Goal: Find specific page/section: Find specific page/section

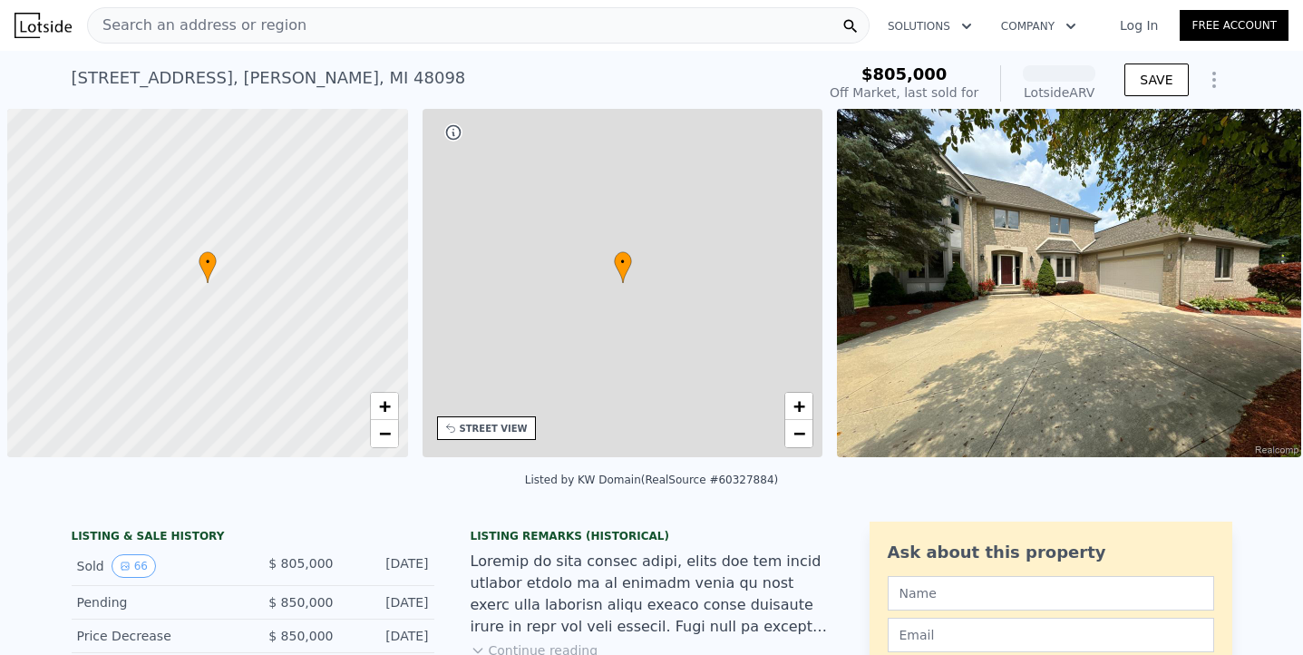
scroll to position [0, 7]
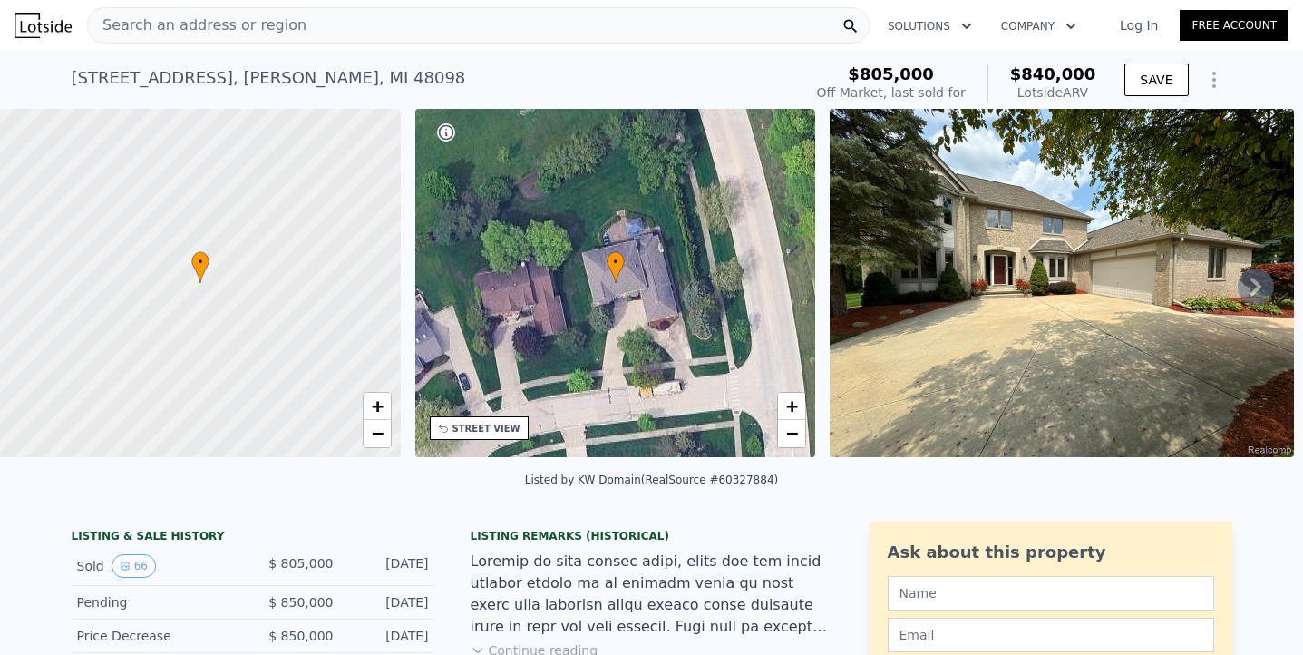
click at [426, 25] on div "Search an address or region" at bounding box center [478, 25] width 783 height 36
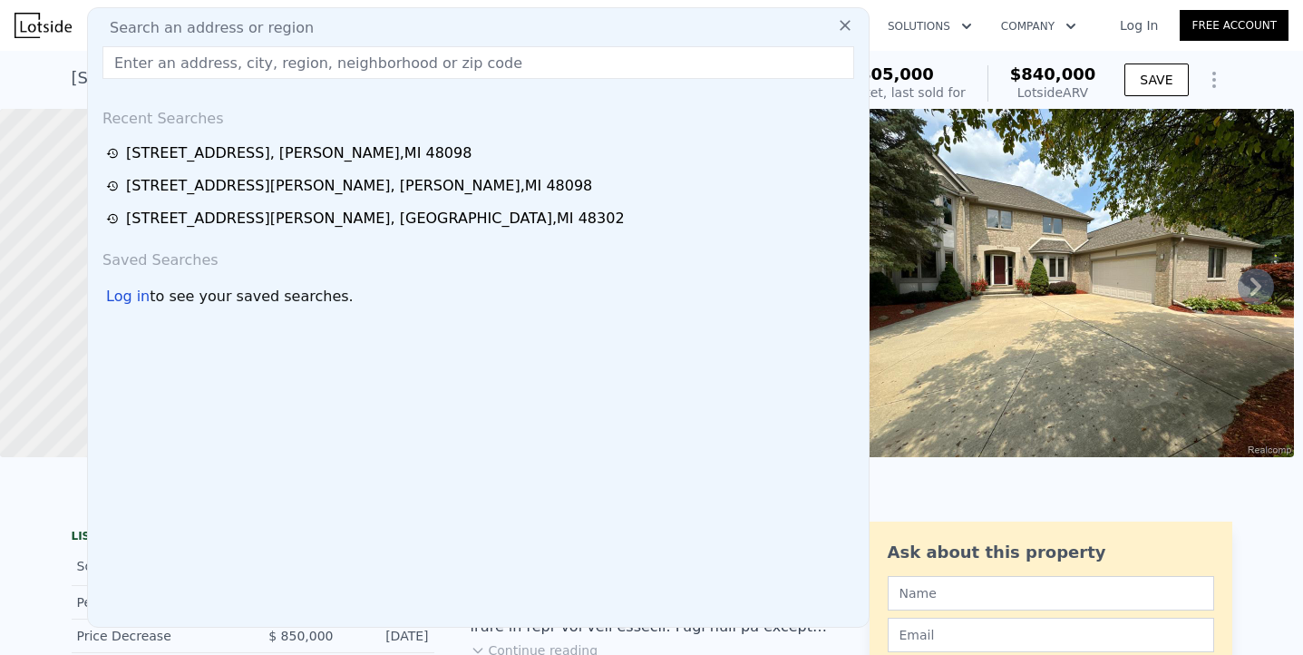
click at [349, 65] on input "text" at bounding box center [478, 62] width 752 height 33
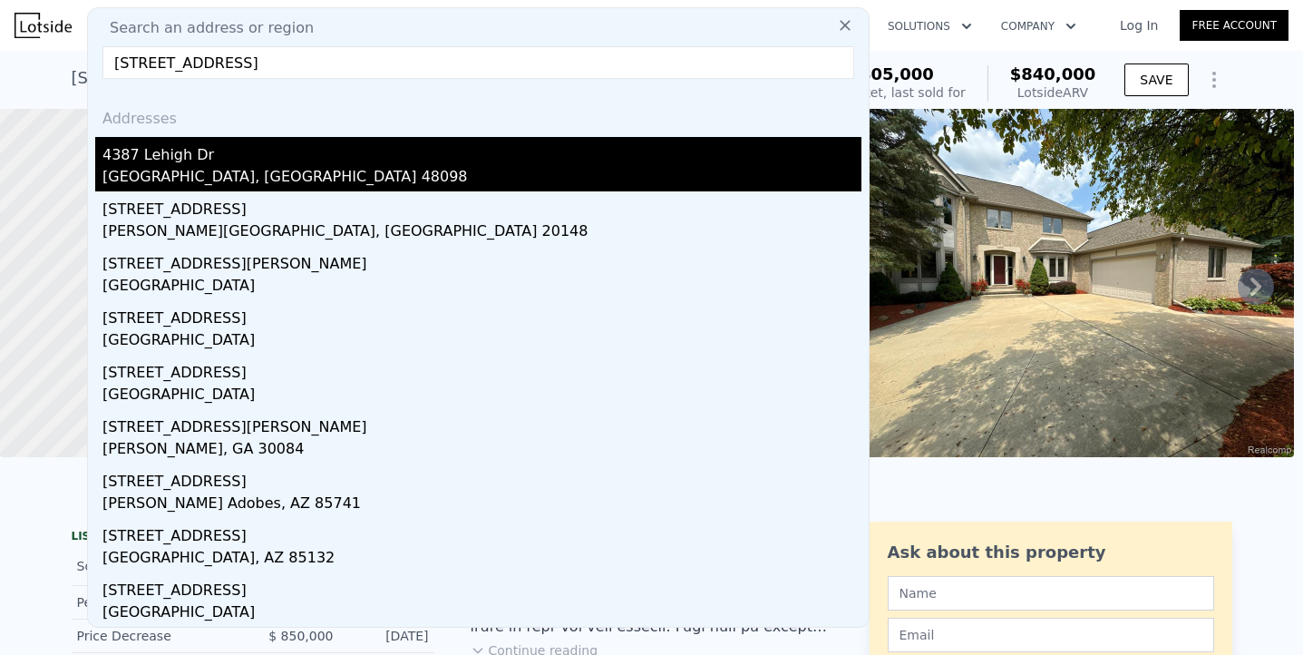
type input "[STREET_ADDRESS]"
click at [190, 176] on div "[GEOGRAPHIC_DATA], [GEOGRAPHIC_DATA] 48098" at bounding box center [481, 178] width 759 height 25
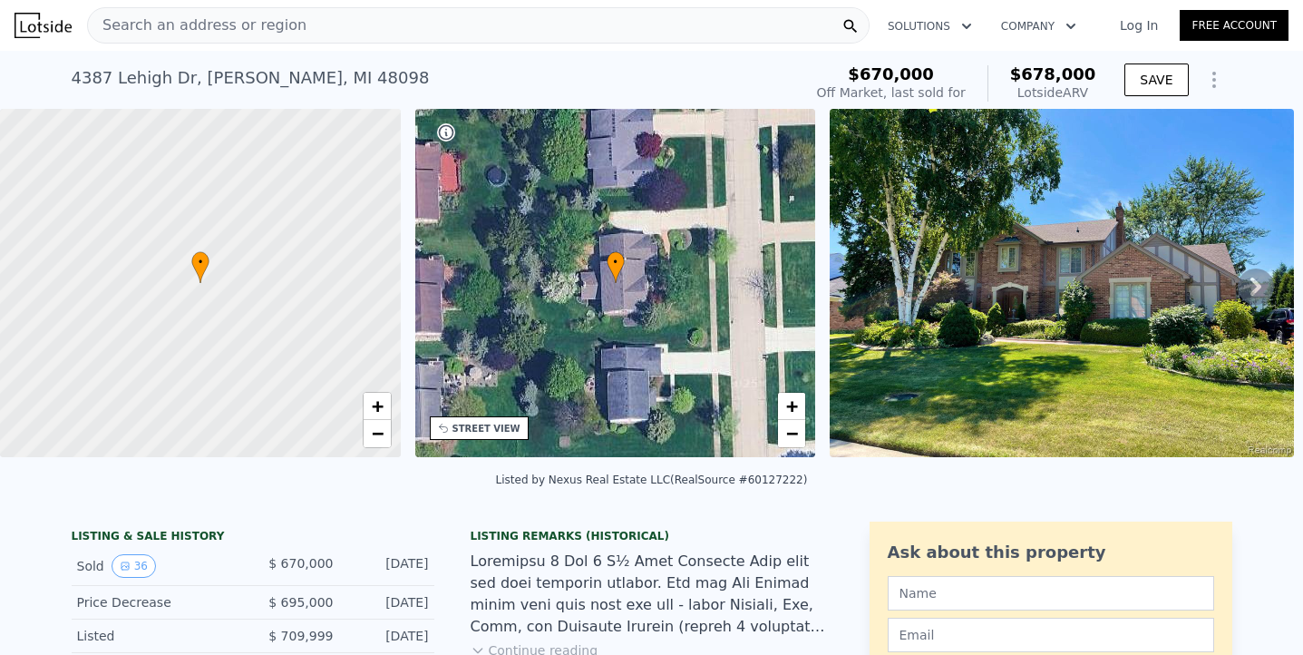
click at [1250, 281] on icon at bounding box center [1256, 286] width 36 height 36
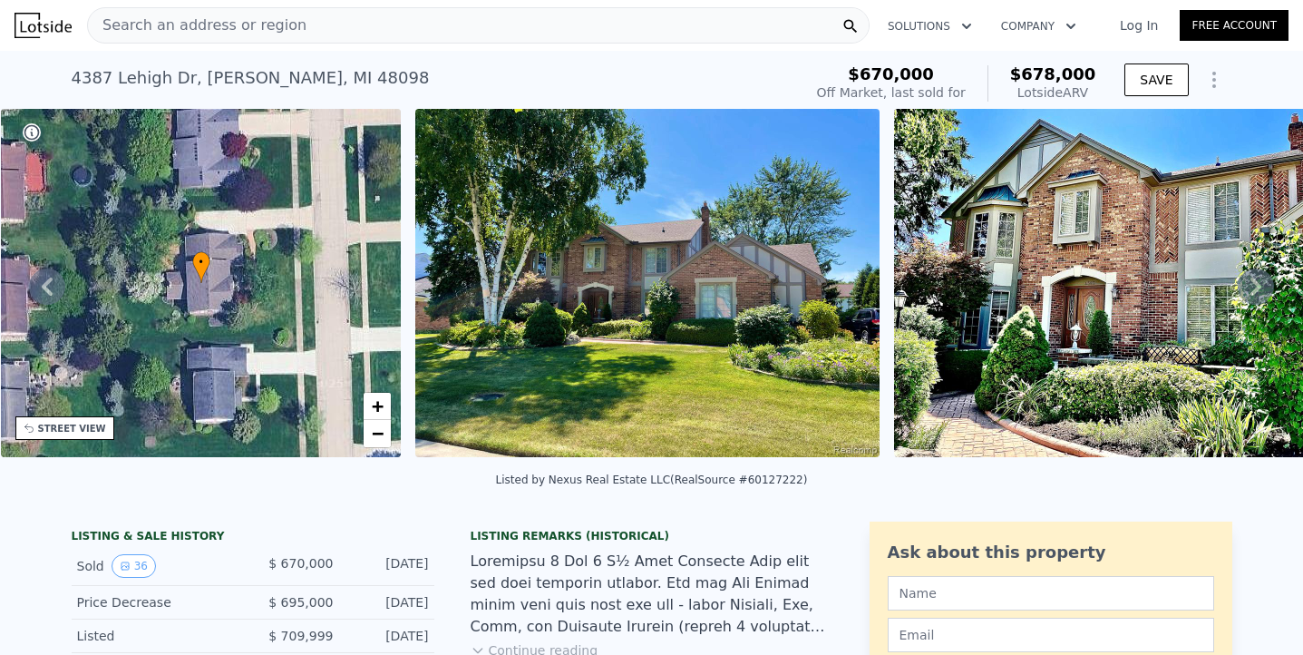
click at [1250, 281] on icon at bounding box center [1256, 286] width 36 height 36
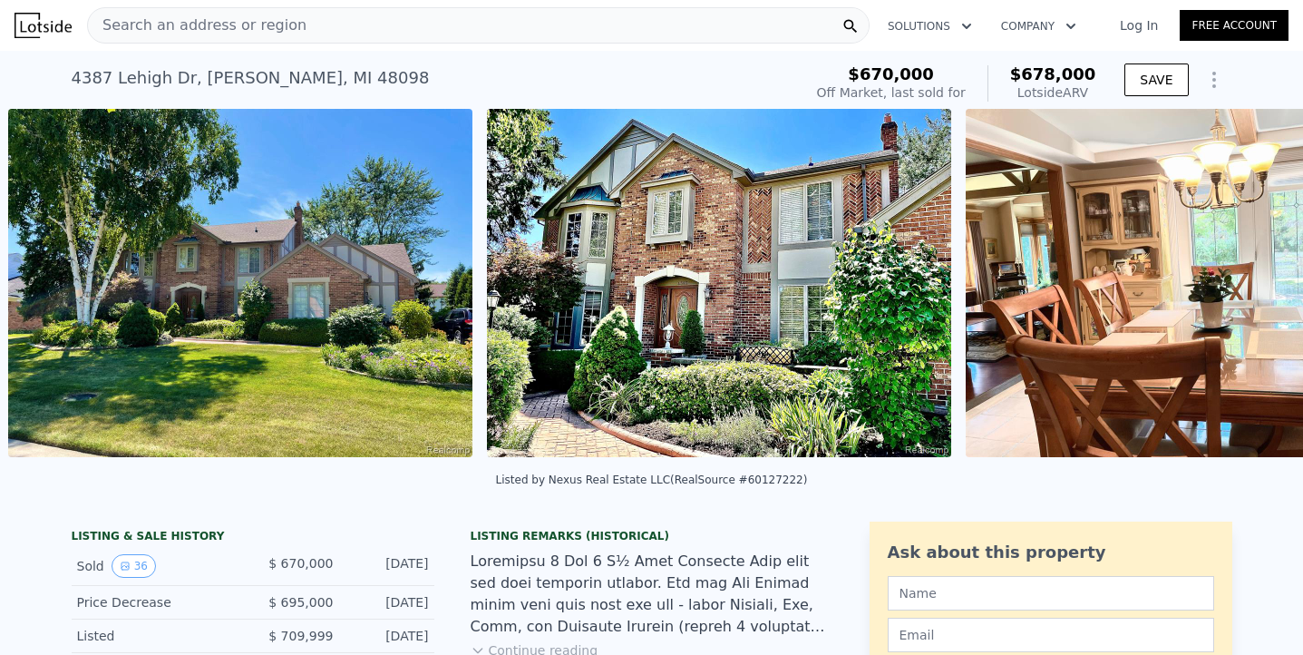
scroll to position [0, 830]
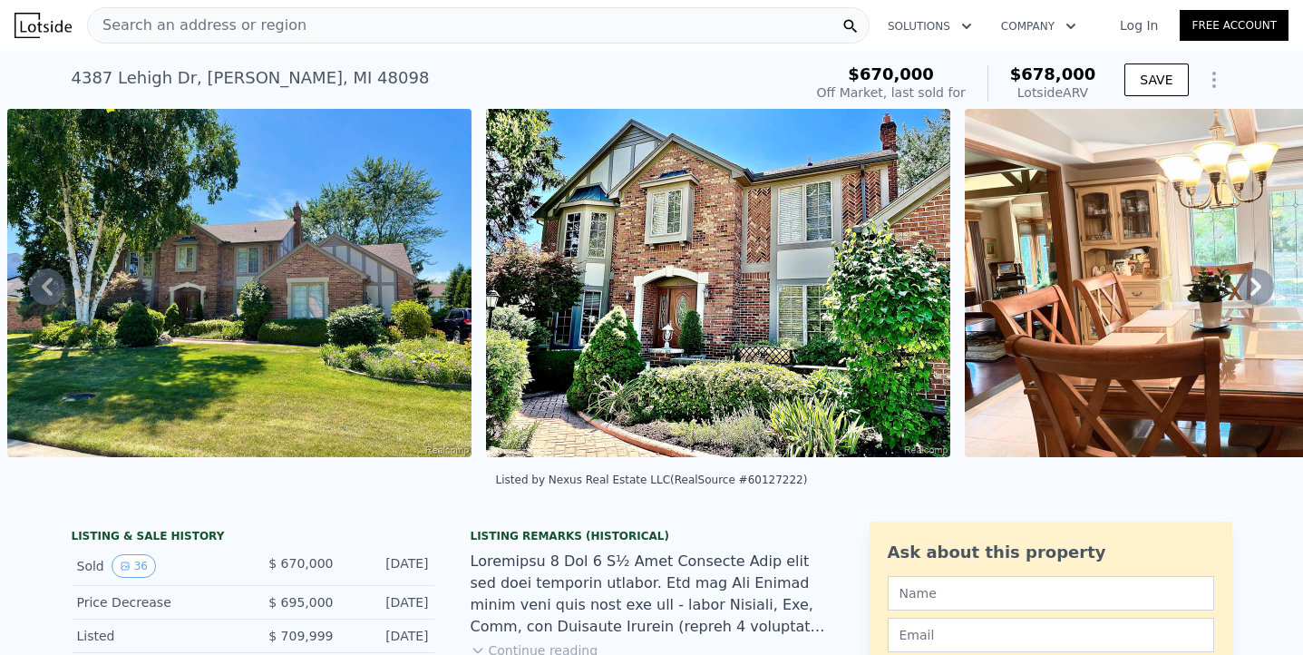
click at [1250, 281] on icon at bounding box center [1256, 286] width 36 height 36
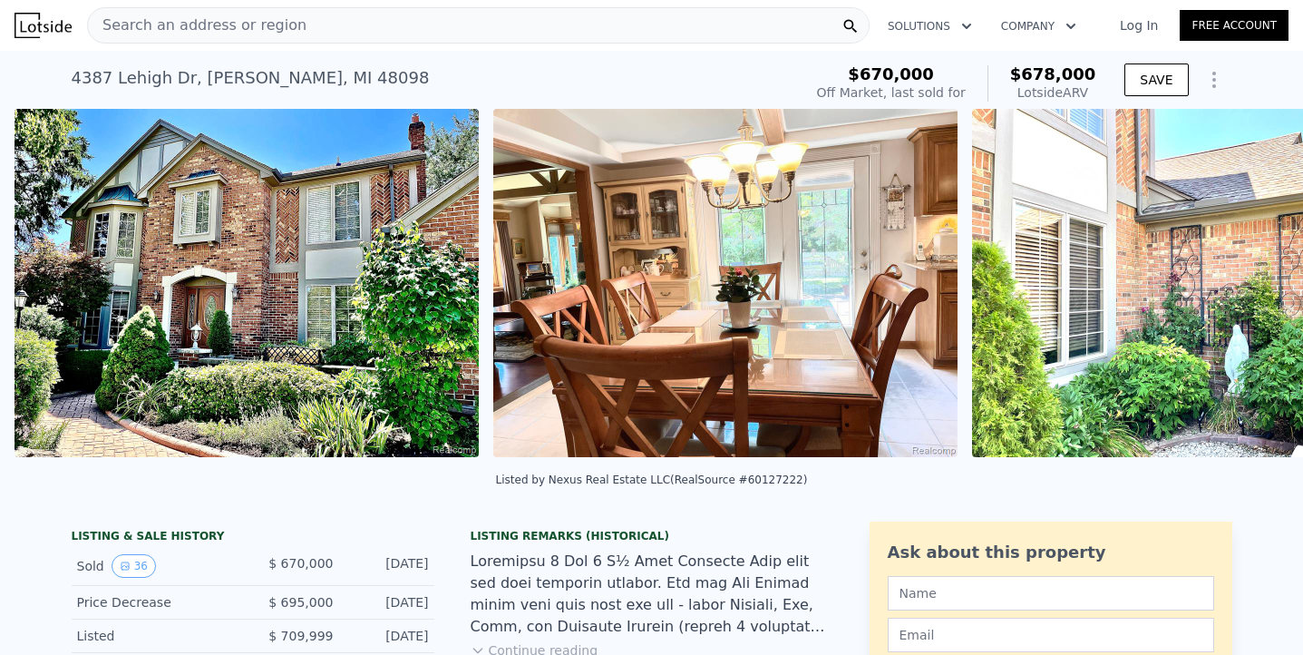
scroll to position [0, 1308]
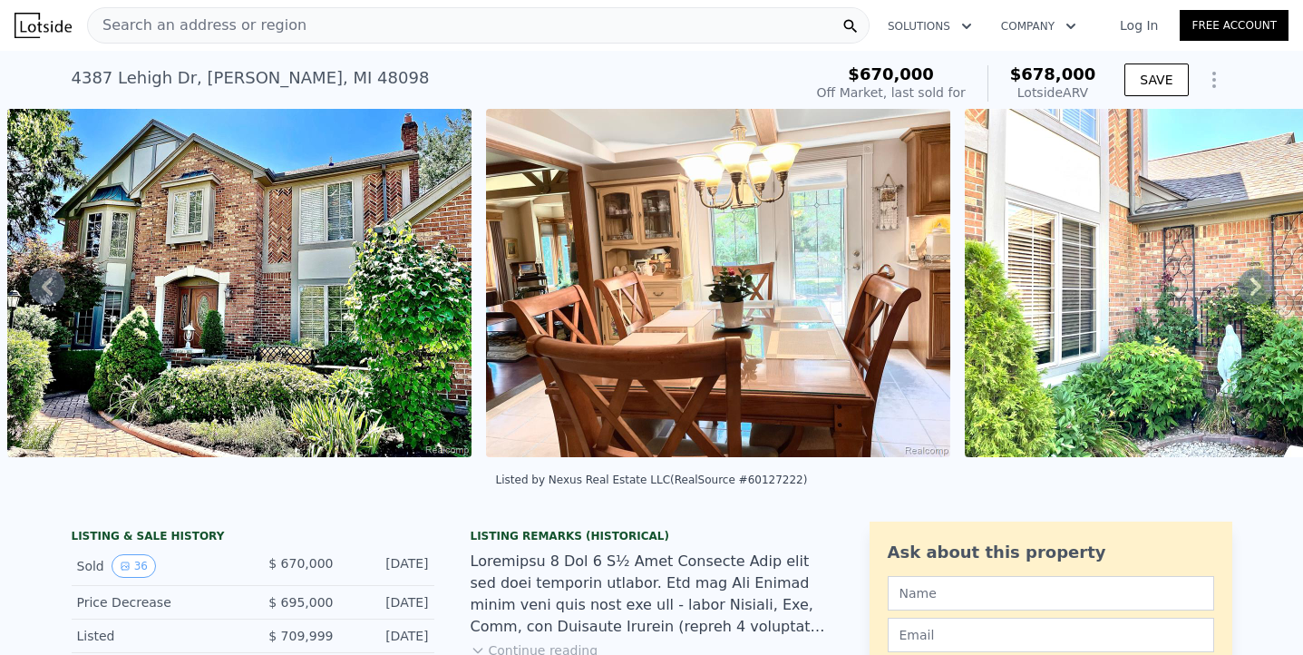
click at [1250, 281] on icon at bounding box center [1256, 286] width 36 height 36
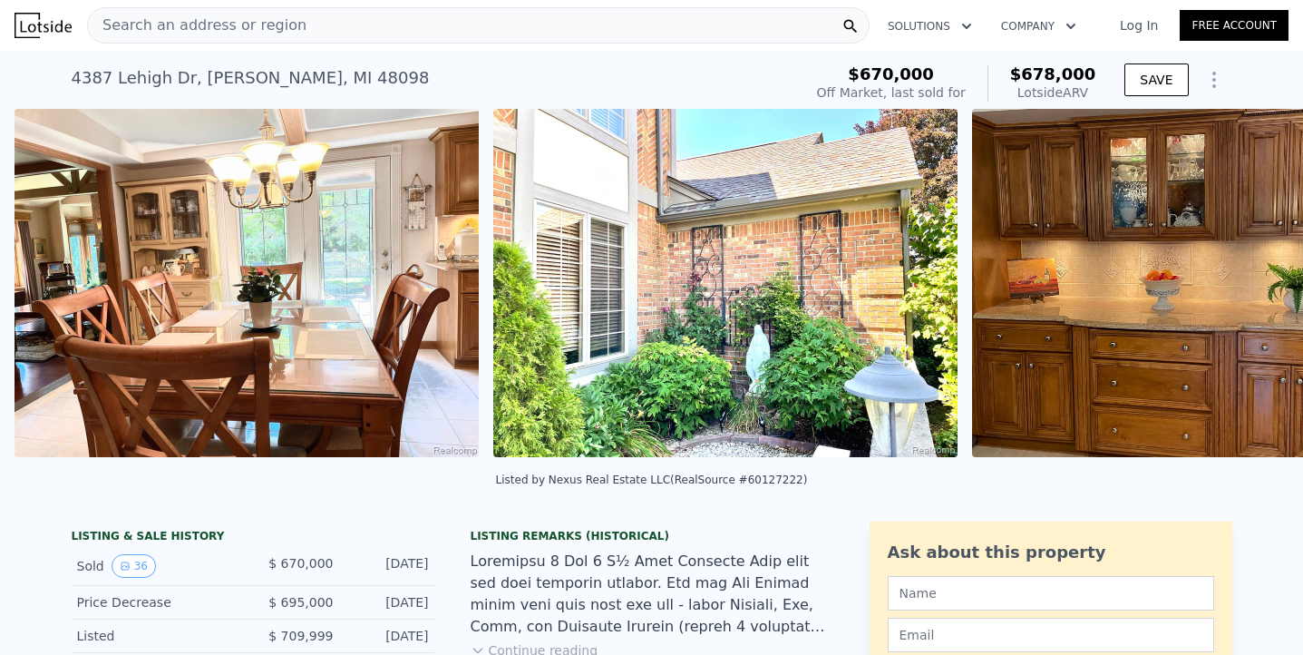
scroll to position [0, 1787]
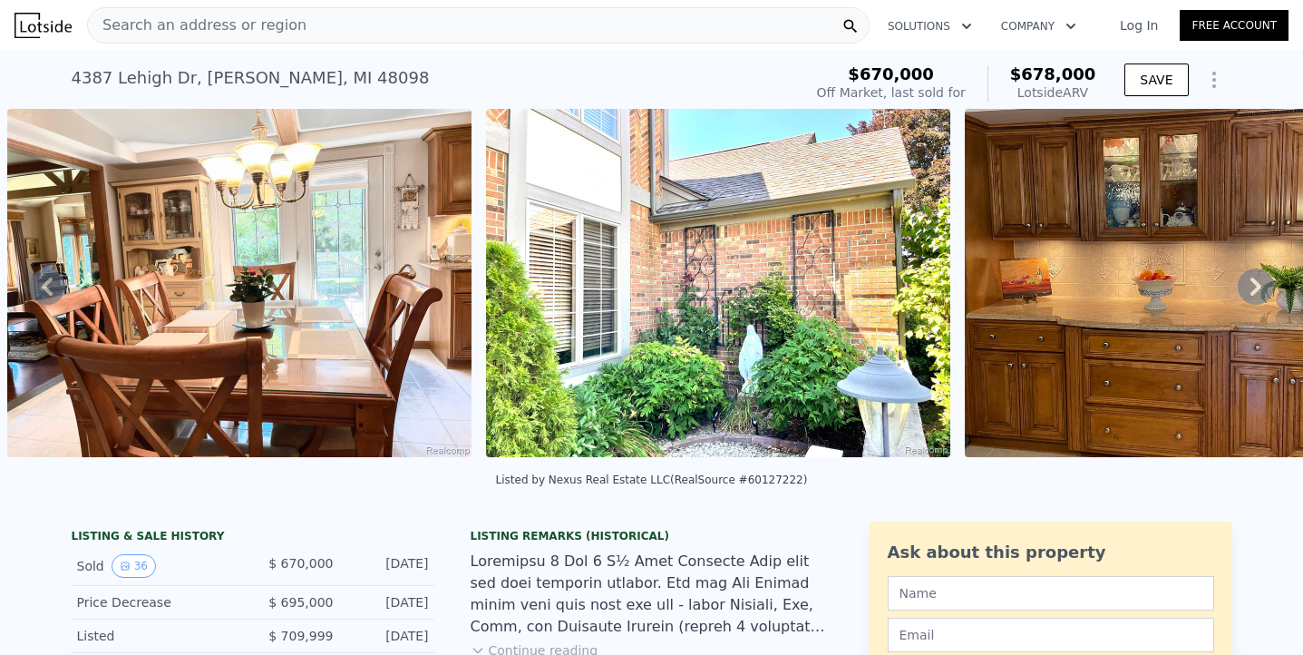
click at [1250, 281] on icon at bounding box center [1256, 286] width 36 height 36
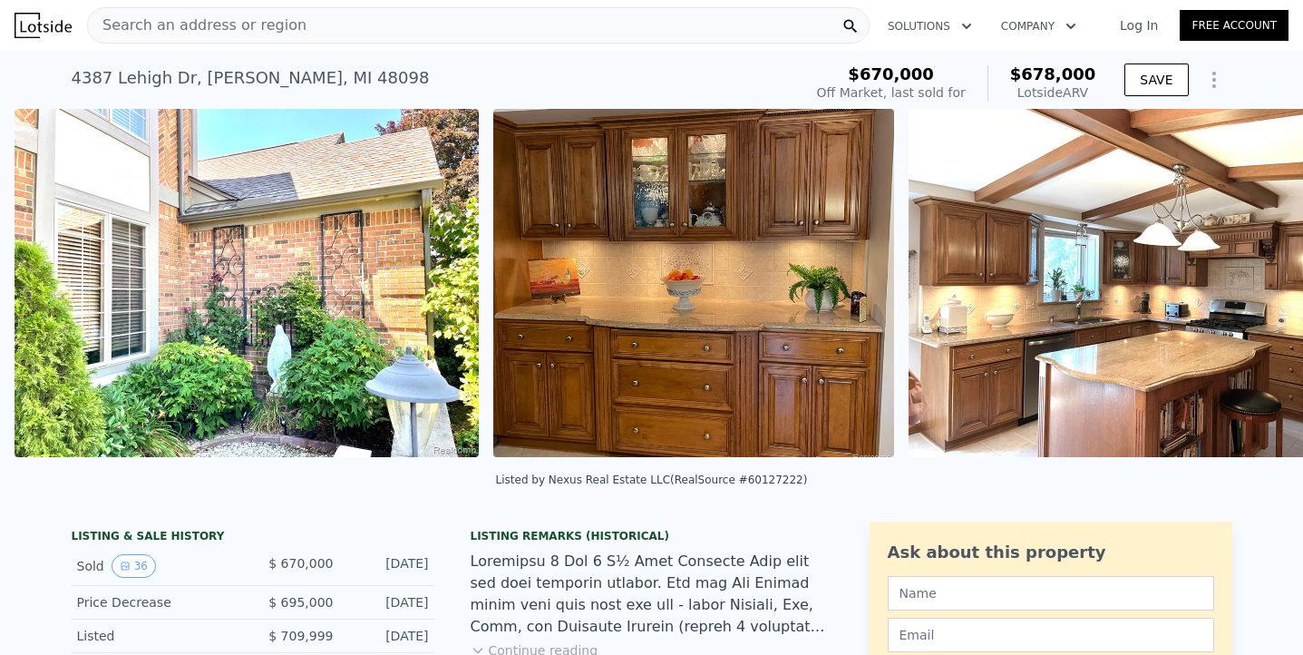
scroll to position [0, 2266]
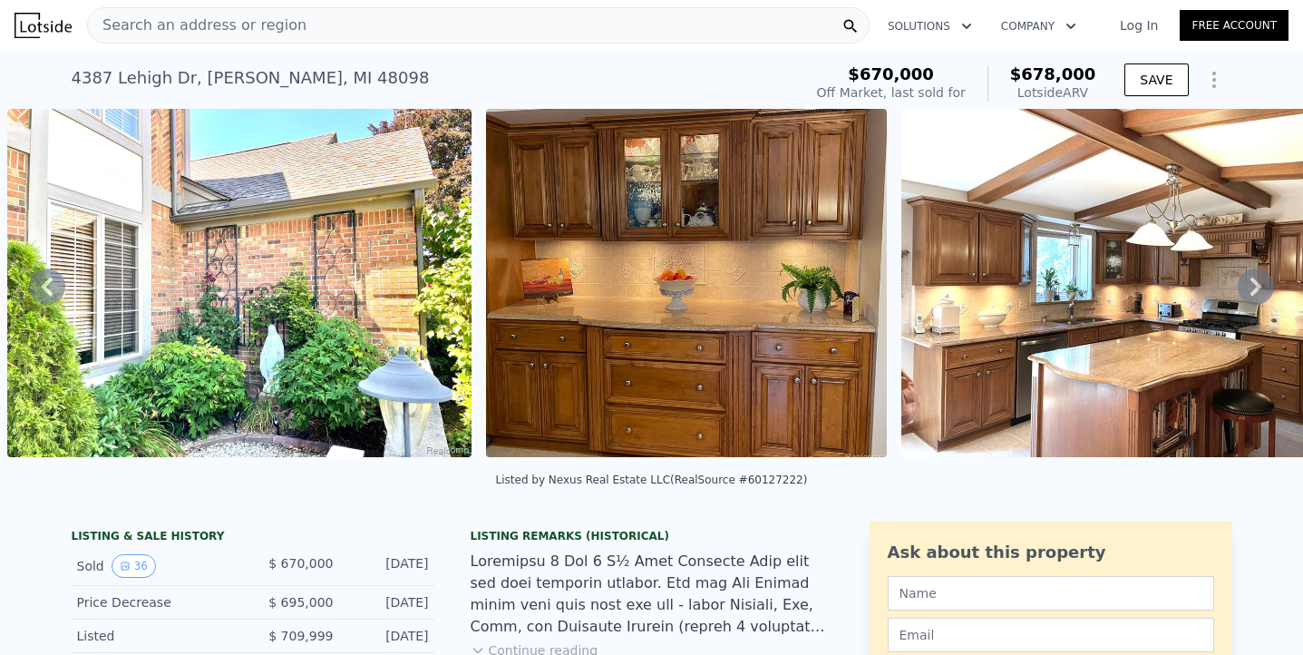
click at [1250, 281] on icon at bounding box center [1256, 286] width 36 height 36
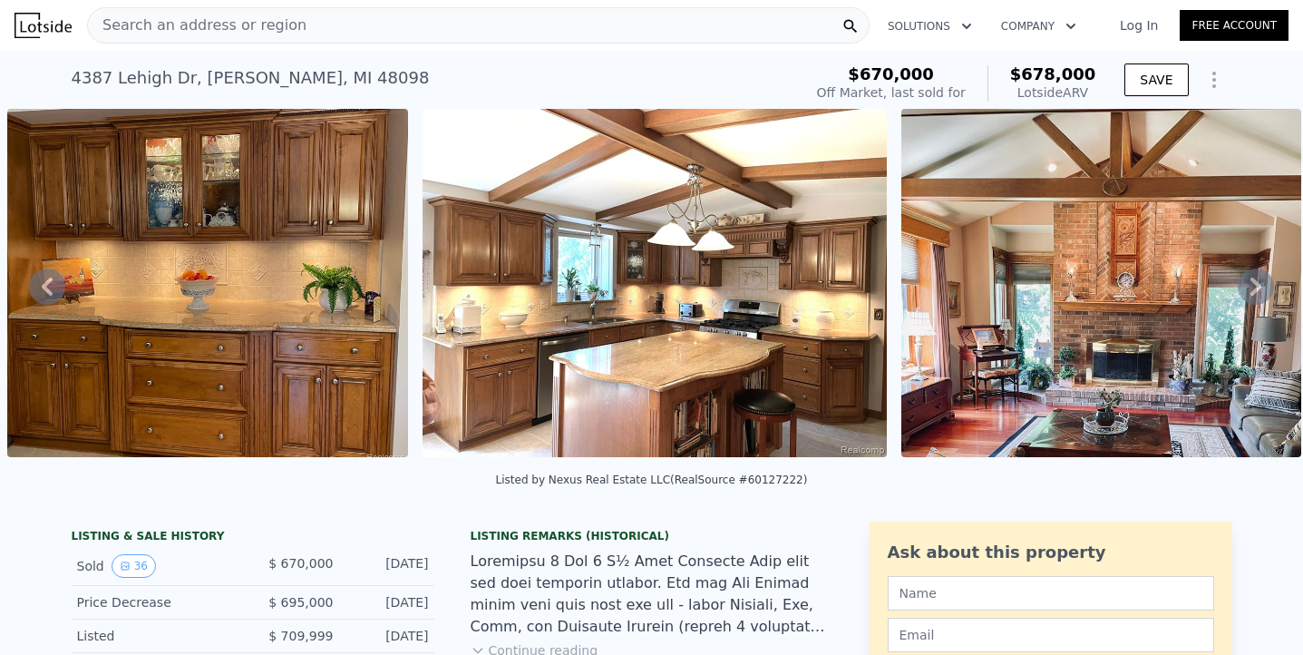
click at [1250, 281] on icon at bounding box center [1256, 286] width 36 height 36
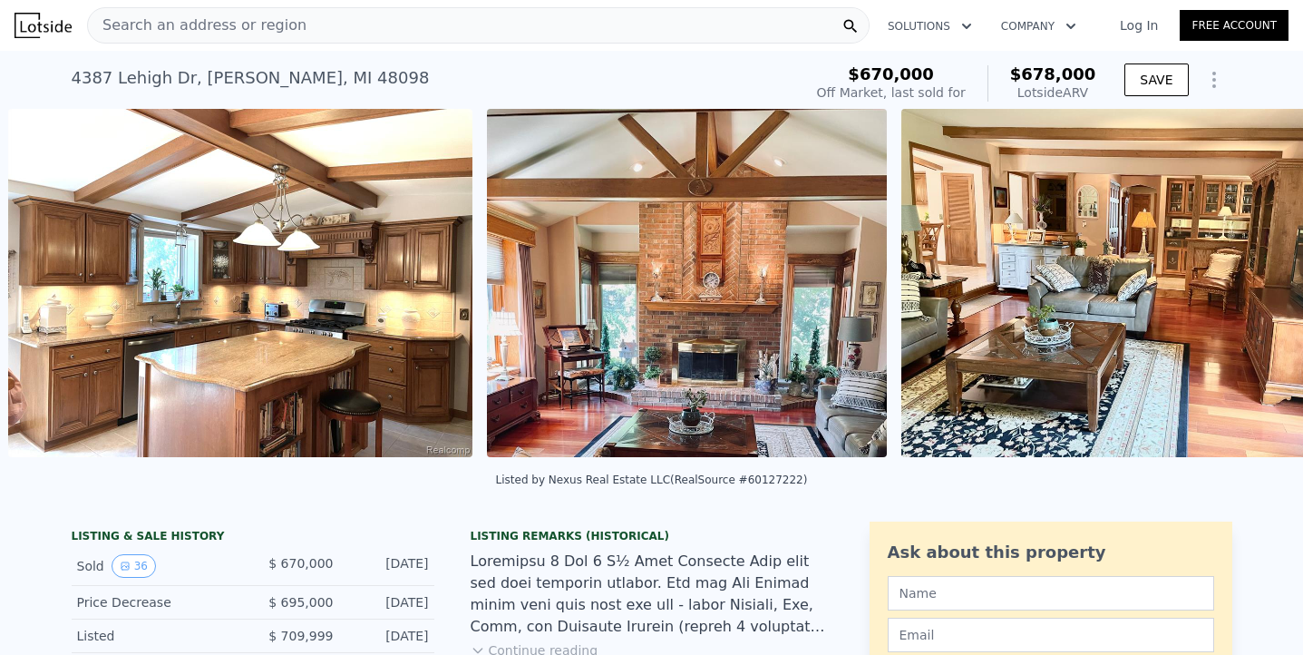
scroll to position [0, 3160]
click at [1250, 281] on icon at bounding box center [1256, 286] width 36 height 36
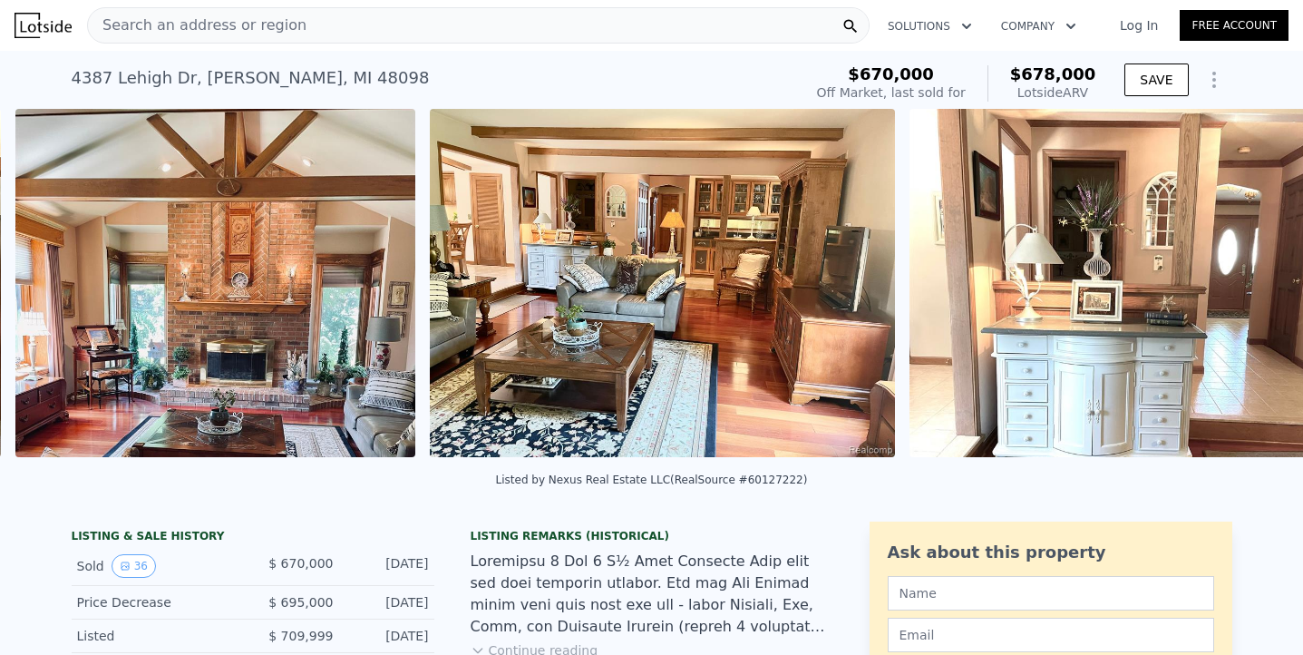
scroll to position [0, 3639]
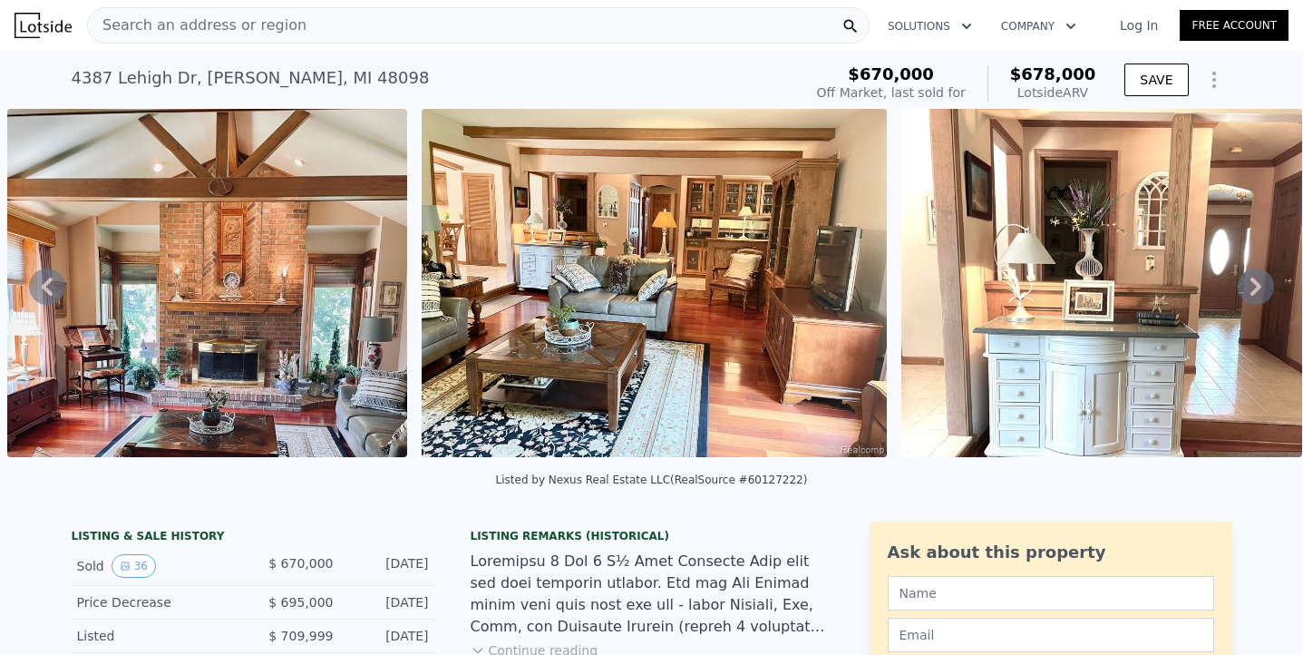
click at [1250, 281] on icon at bounding box center [1256, 286] width 36 height 36
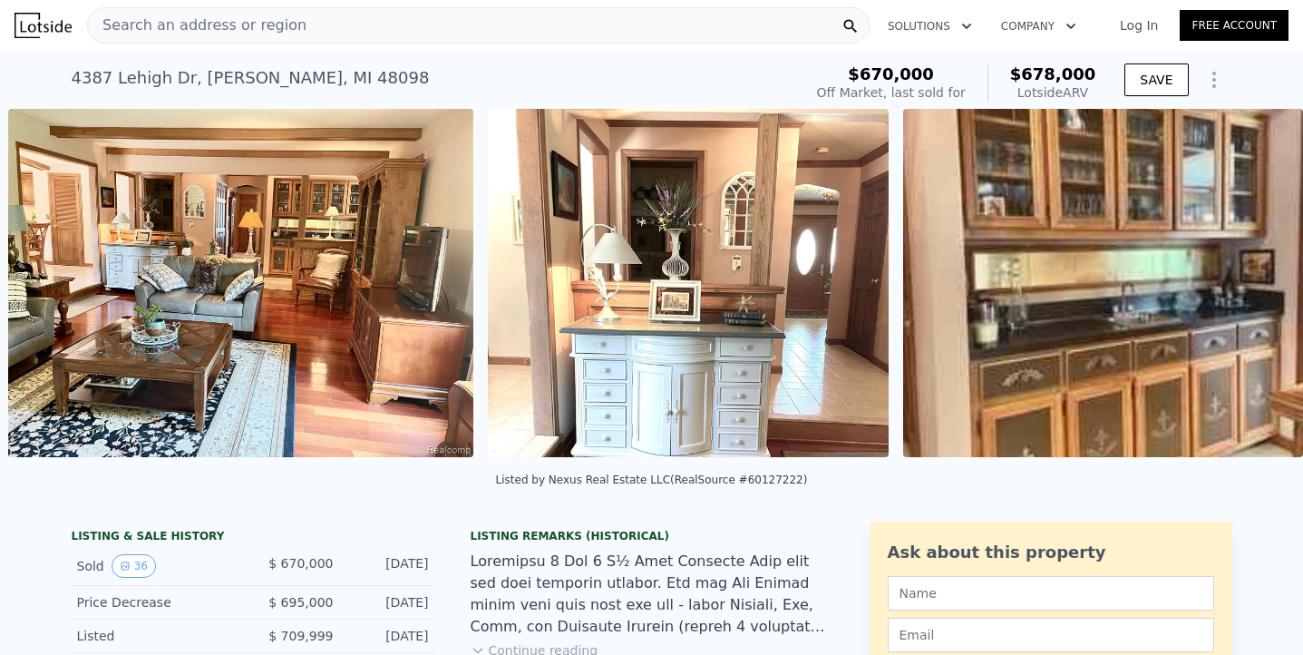
scroll to position [0, 4053]
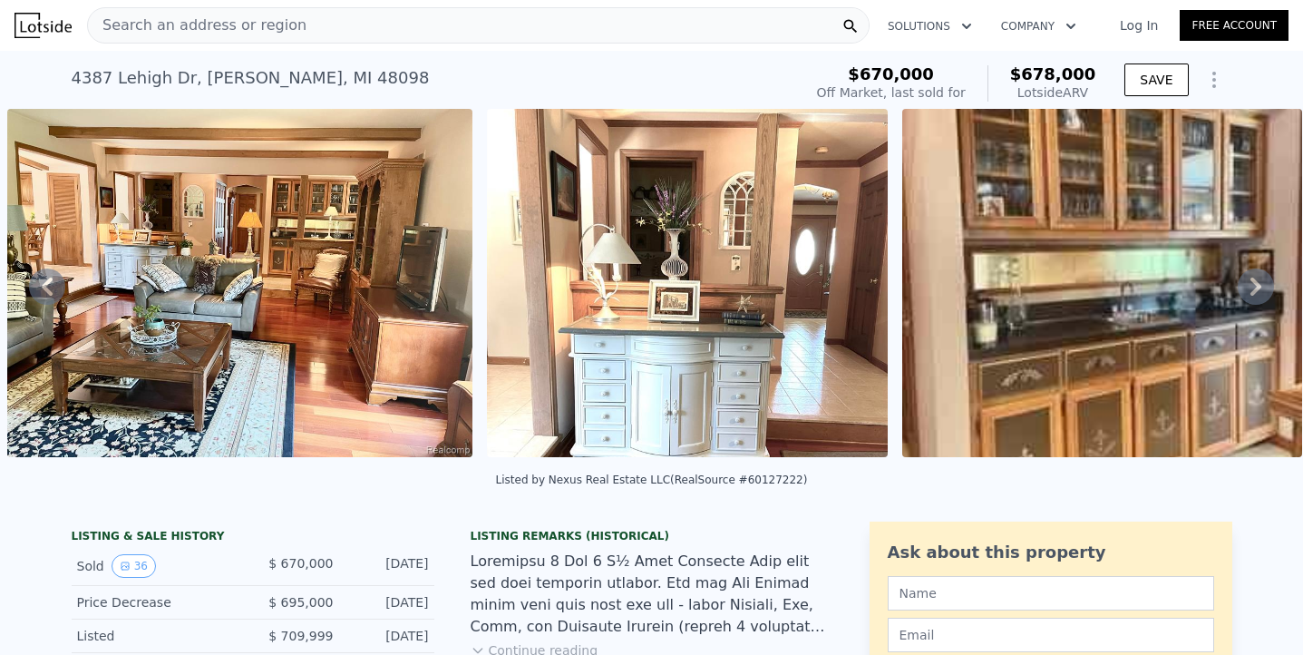
click at [1250, 281] on icon at bounding box center [1256, 286] width 36 height 36
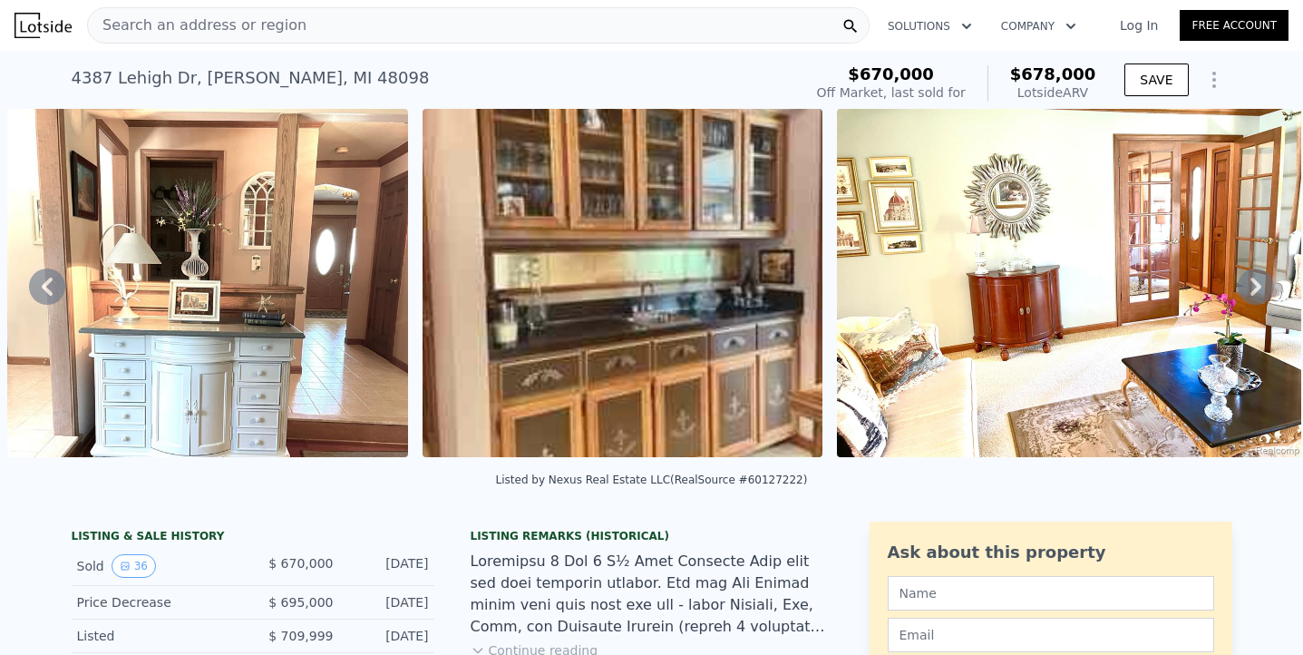
click at [1250, 281] on icon at bounding box center [1256, 286] width 36 height 36
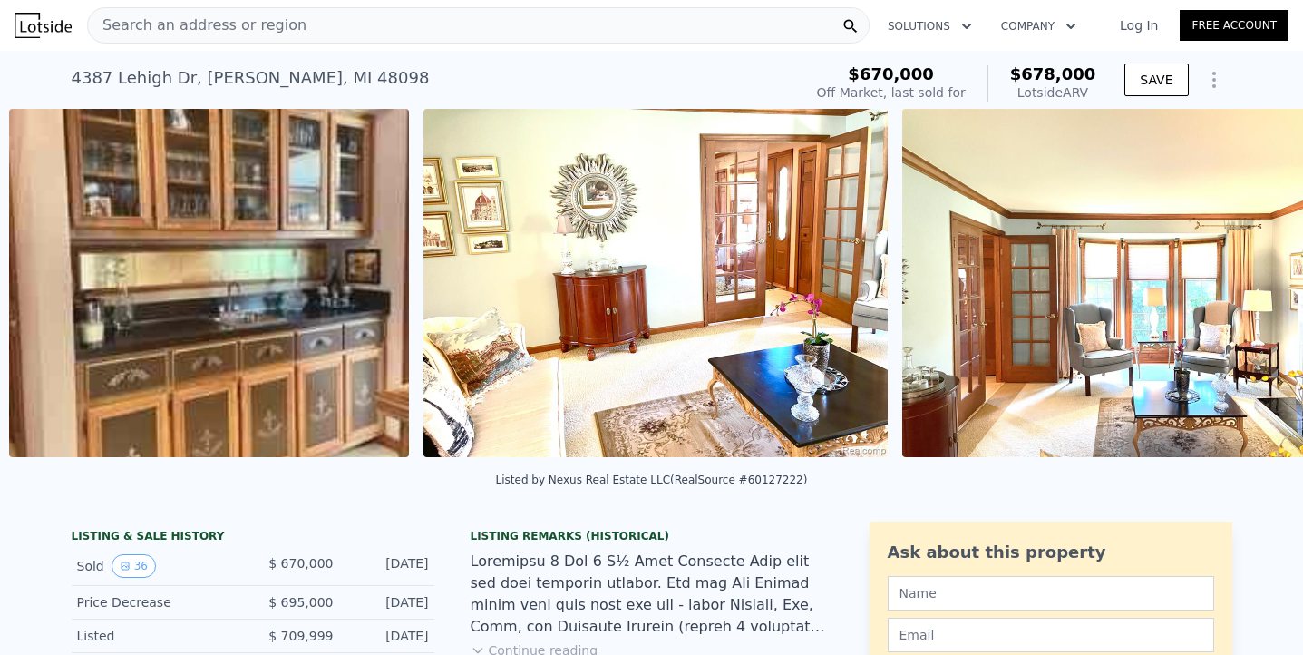
scroll to position [0, 4947]
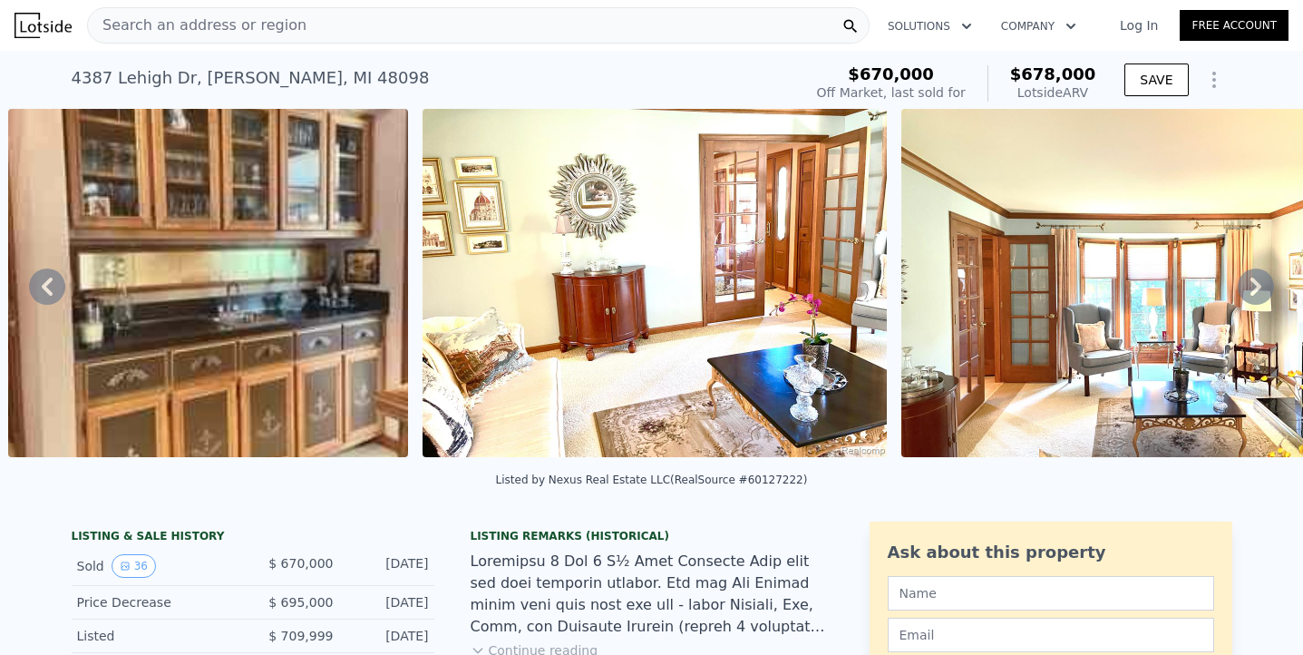
click at [1250, 281] on icon at bounding box center [1256, 286] width 36 height 36
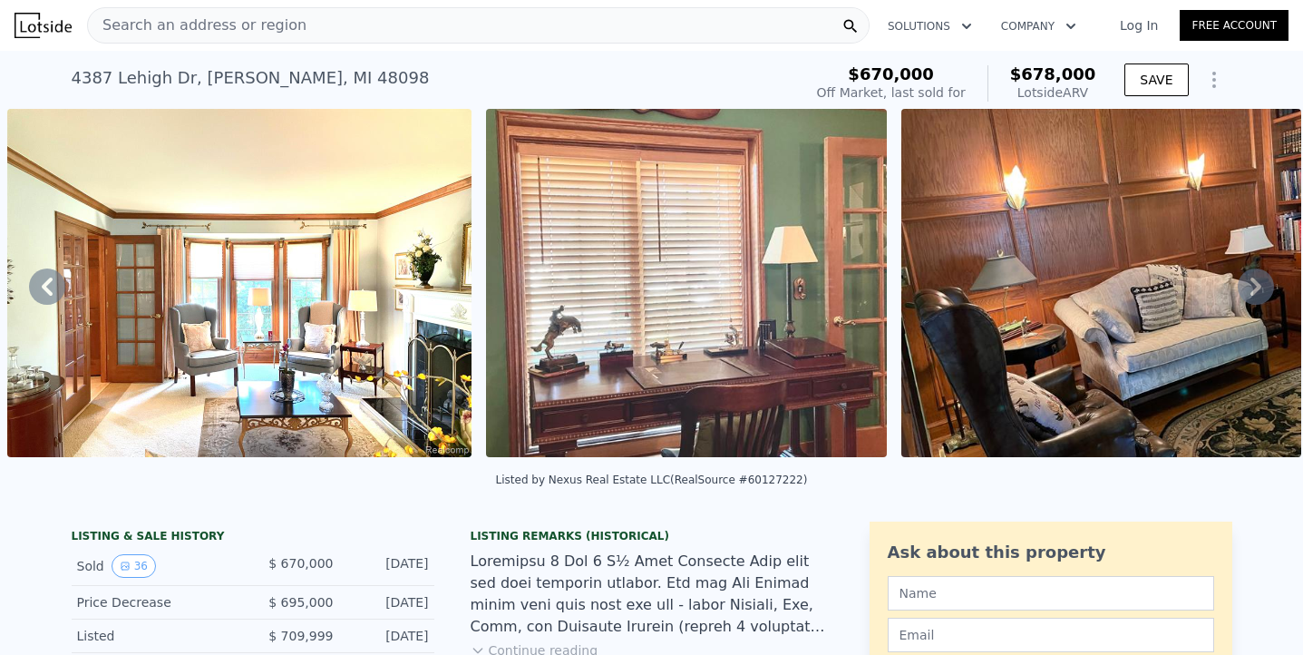
click at [1250, 281] on icon at bounding box center [1256, 286] width 36 height 36
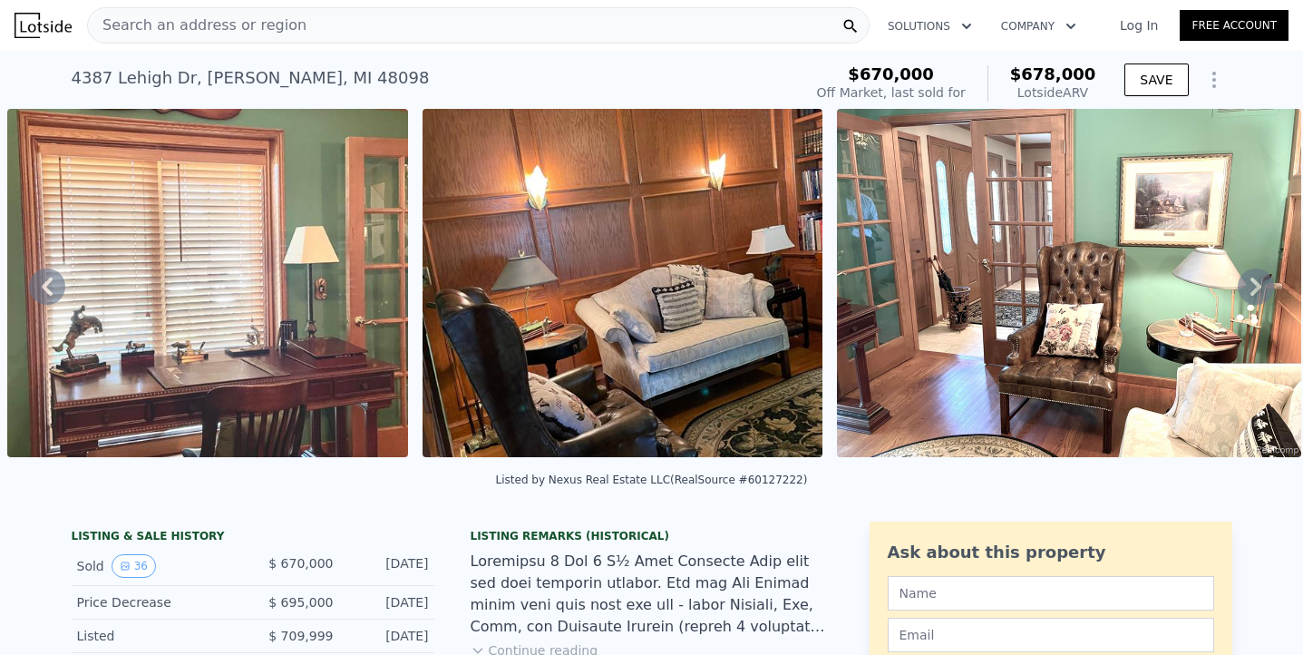
click at [1250, 281] on icon at bounding box center [1256, 286] width 36 height 36
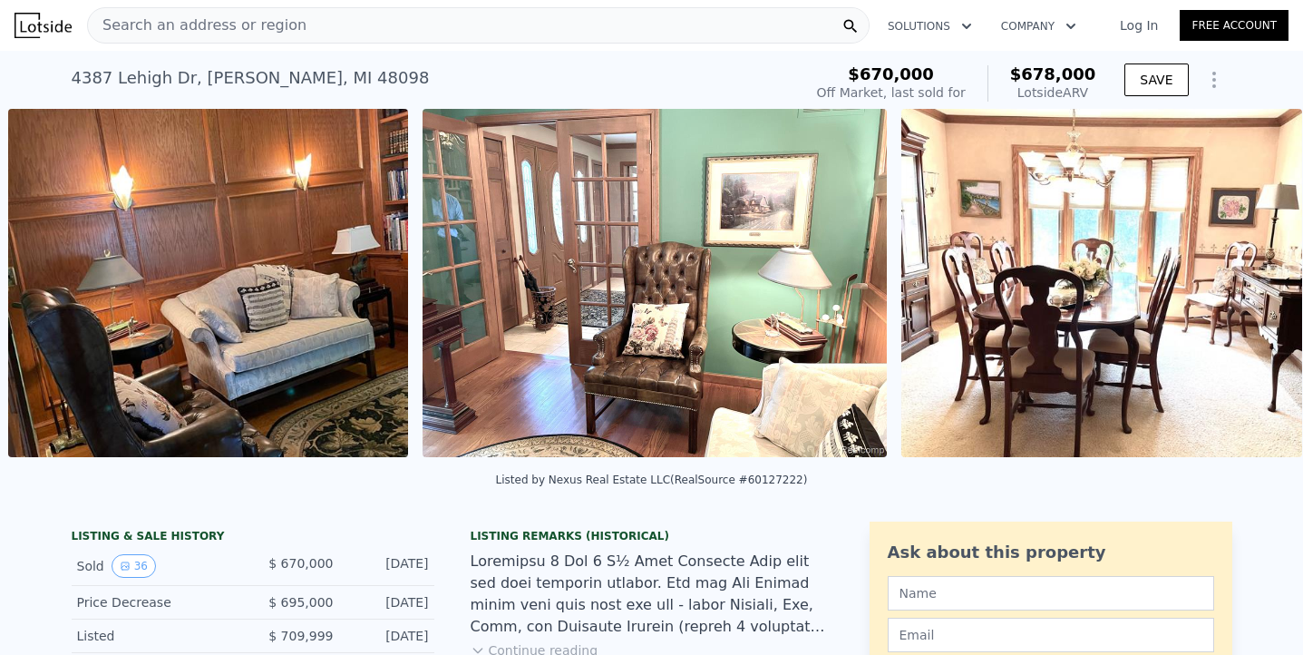
scroll to position [0, 6735]
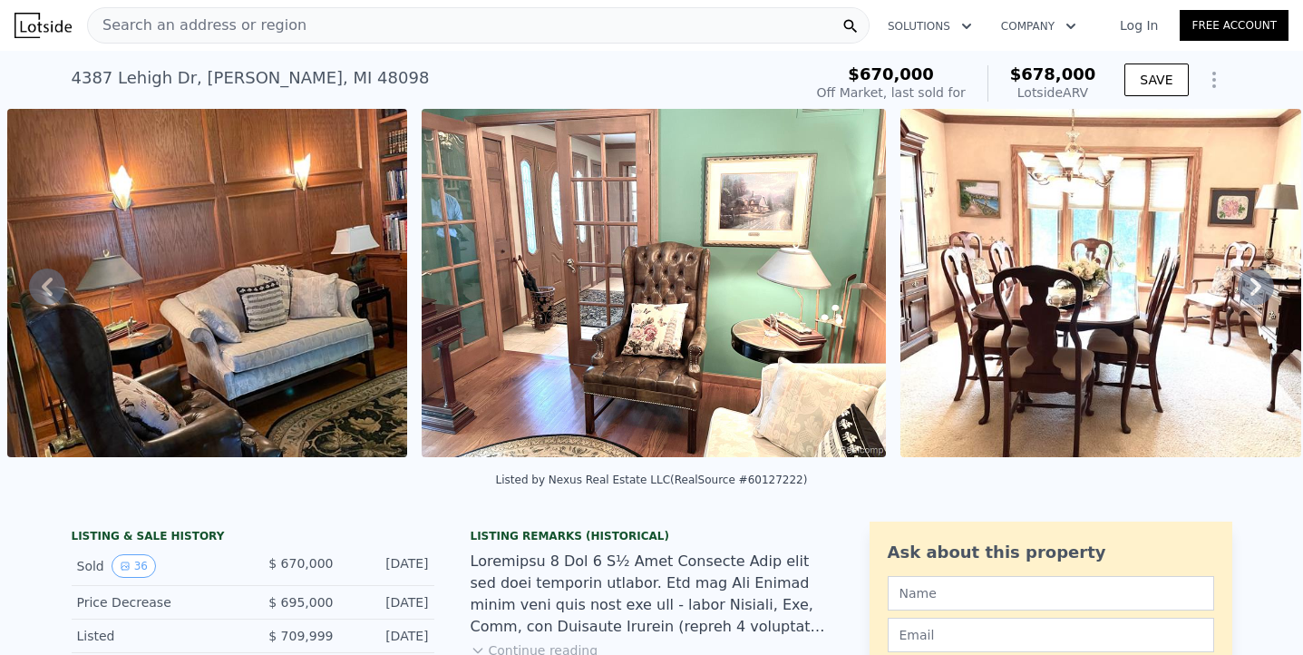
click at [1250, 281] on icon at bounding box center [1256, 286] width 36 height 36
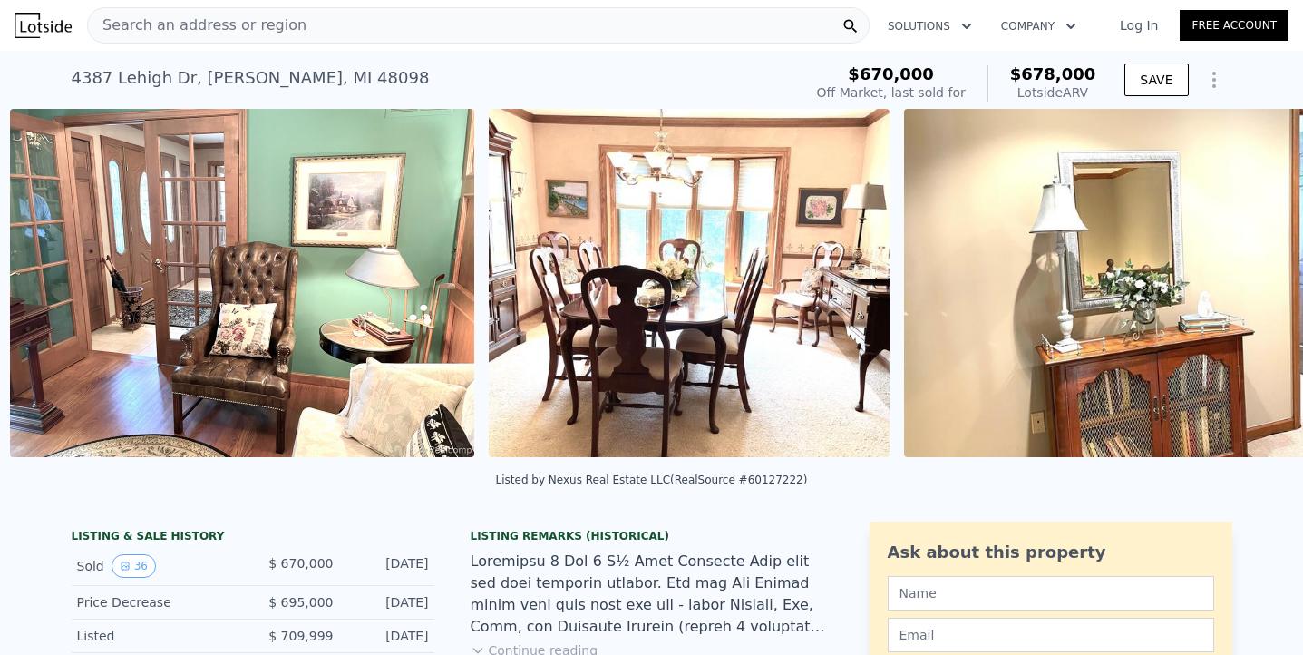
scroll to position [0, 7150]
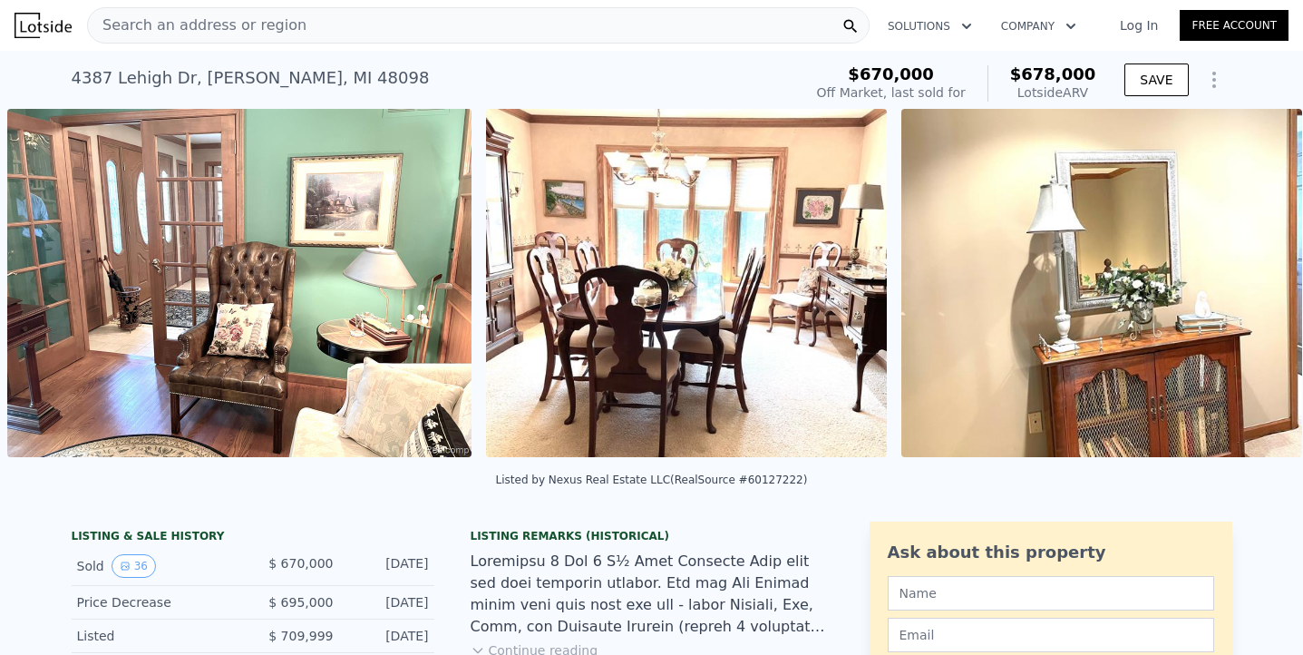
click at [1250, 281] on img at bounding box center [1101, 283] width 401 height 348
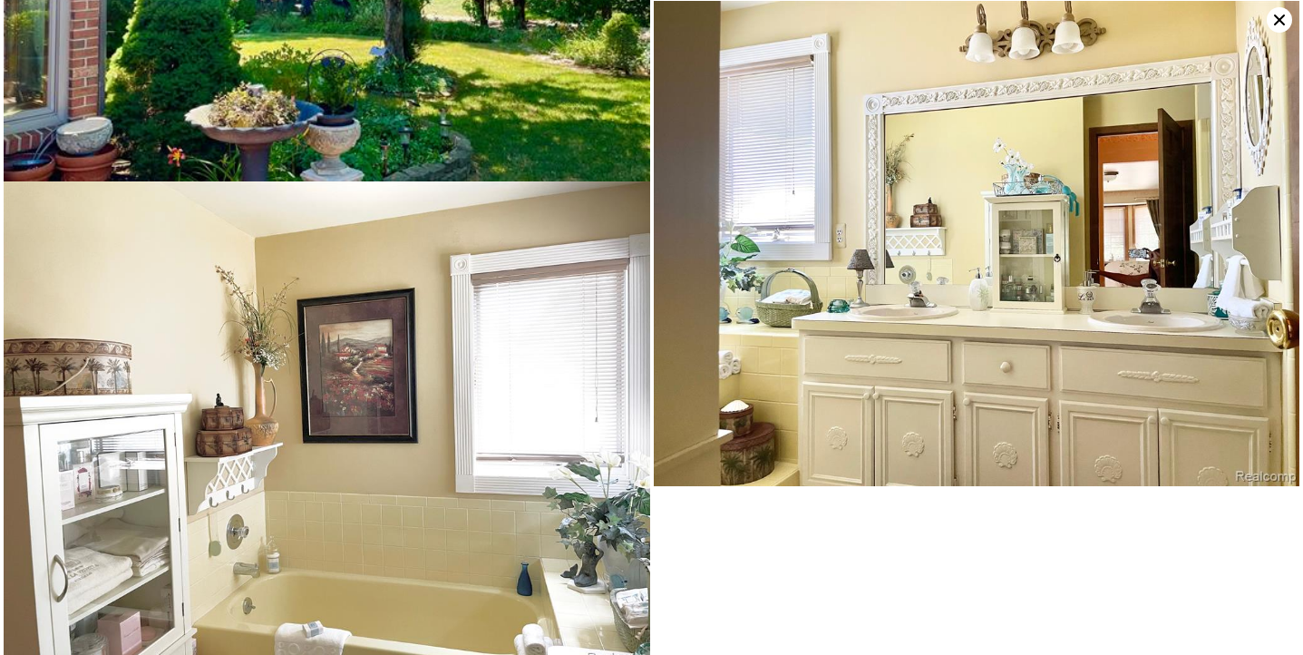
scroll to position [8696, 0]
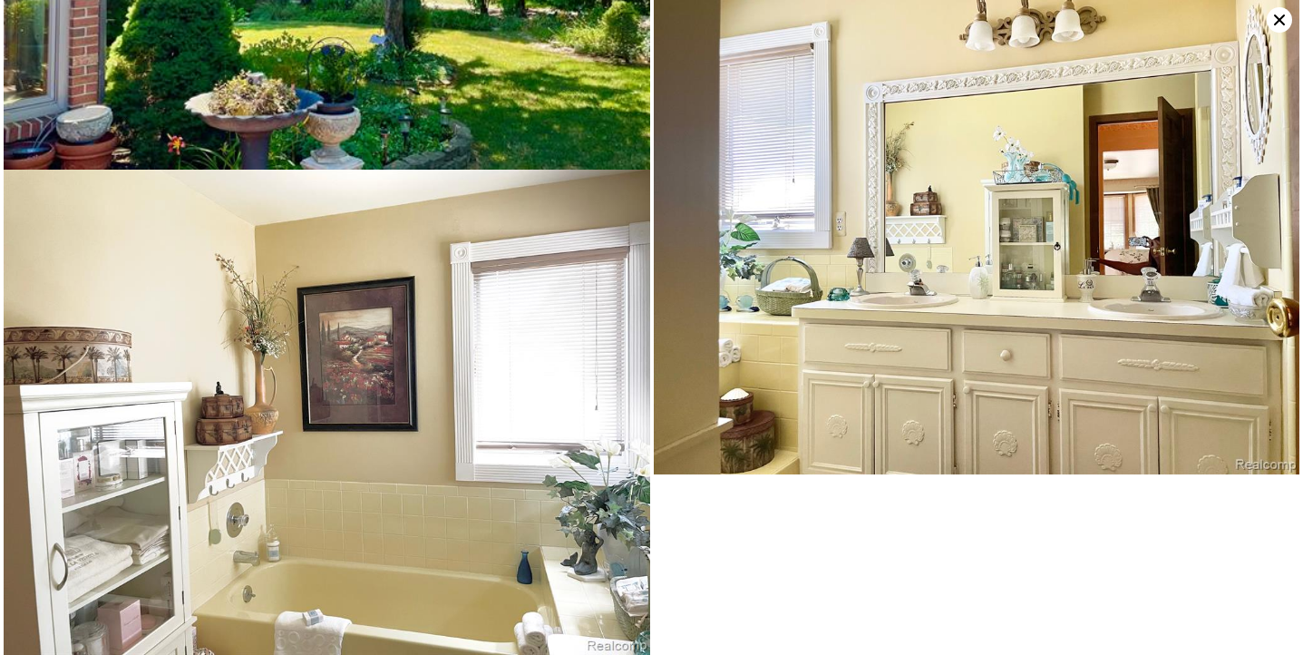
click at [1276, 26] on icon at bounding box center [1279, 19] width 25 height 25
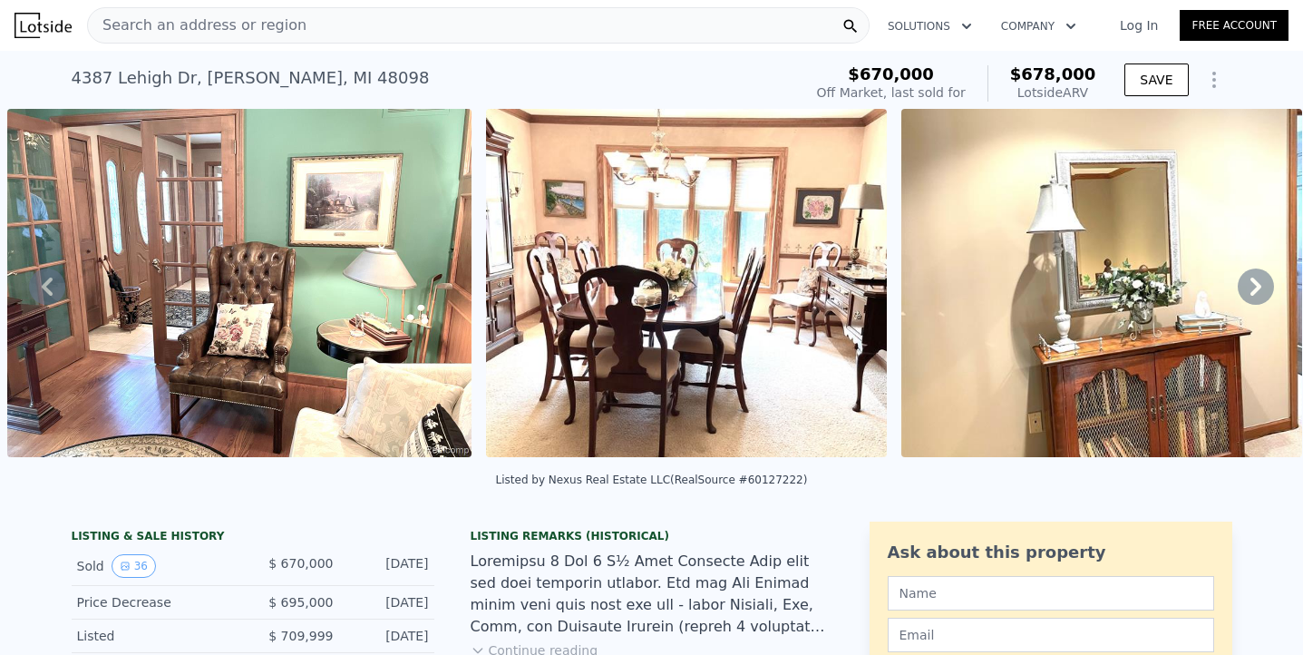
click at [1263, 292] on icon at bounding box center [1256, 286] width 36 height 36
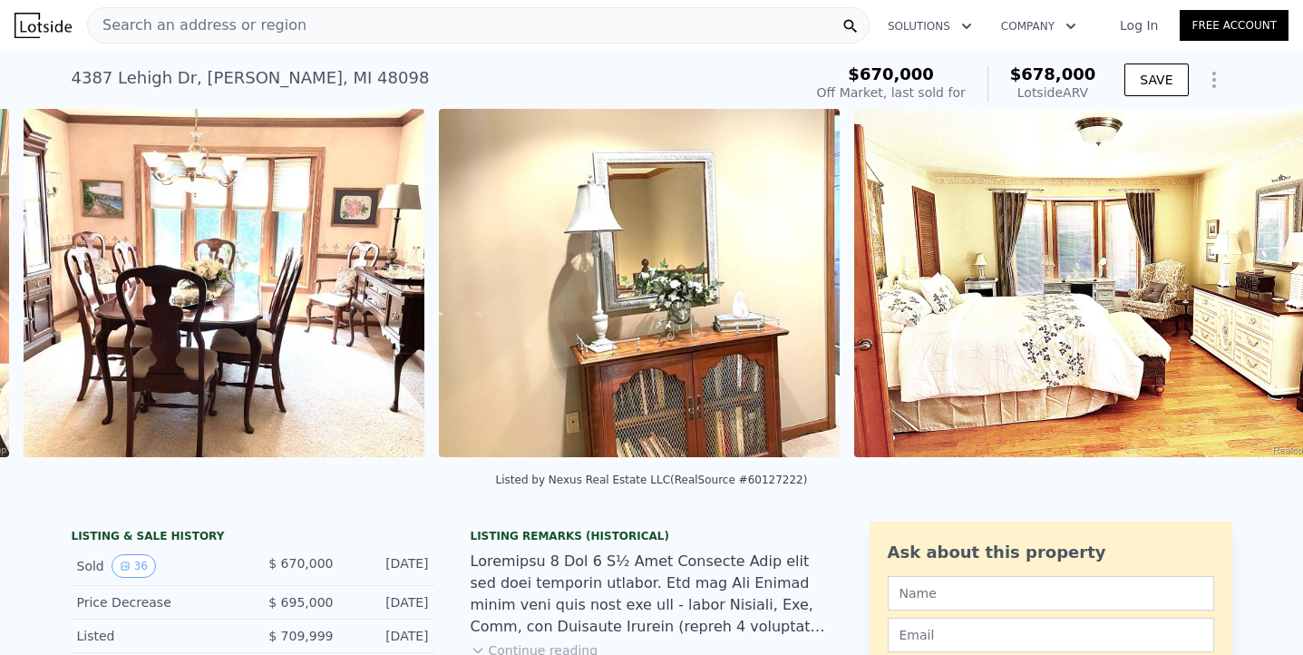
click at [1263, 292] on img at bounding box center [1086, 283] width 464 height 348
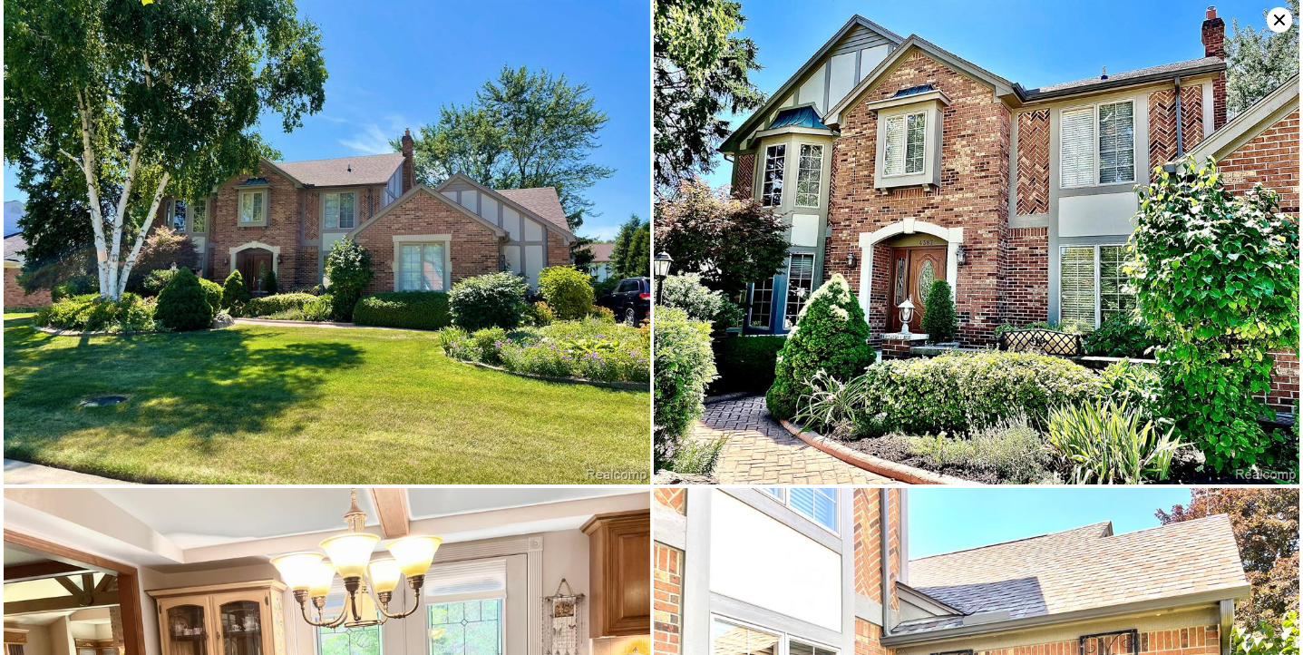
scroll to position [0, 7629]
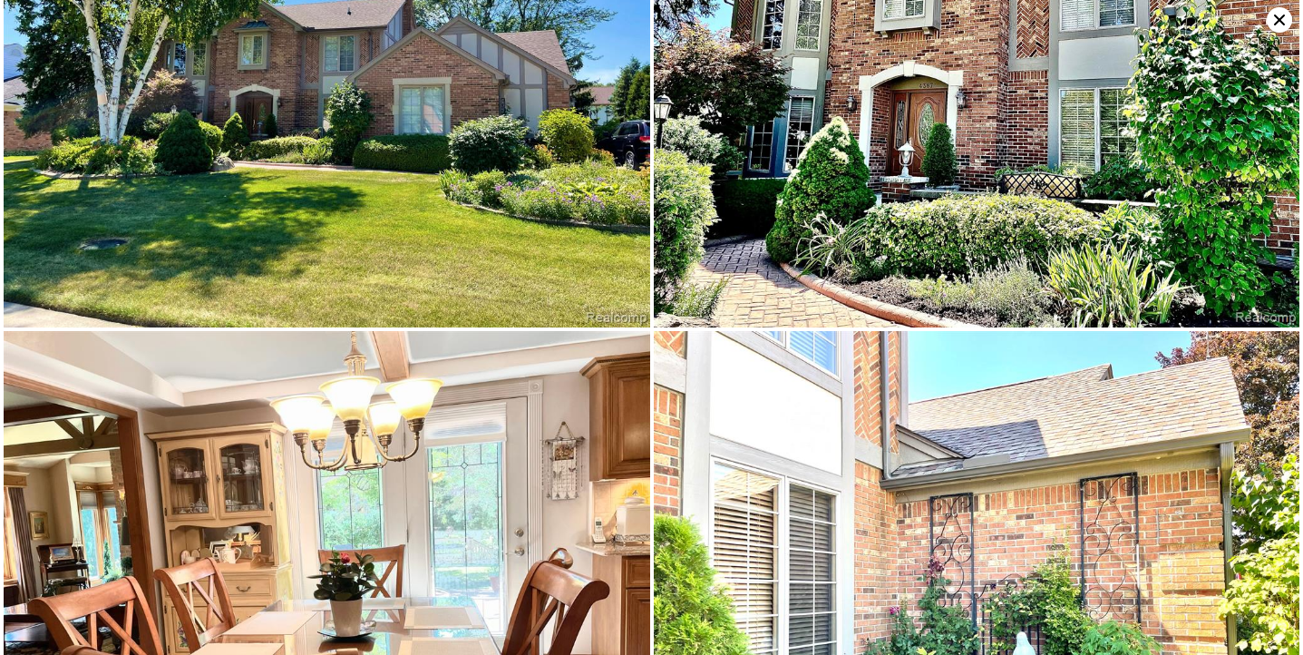
click at [1263, 292] on img at bounding box center [977, 85] width 647 height 484
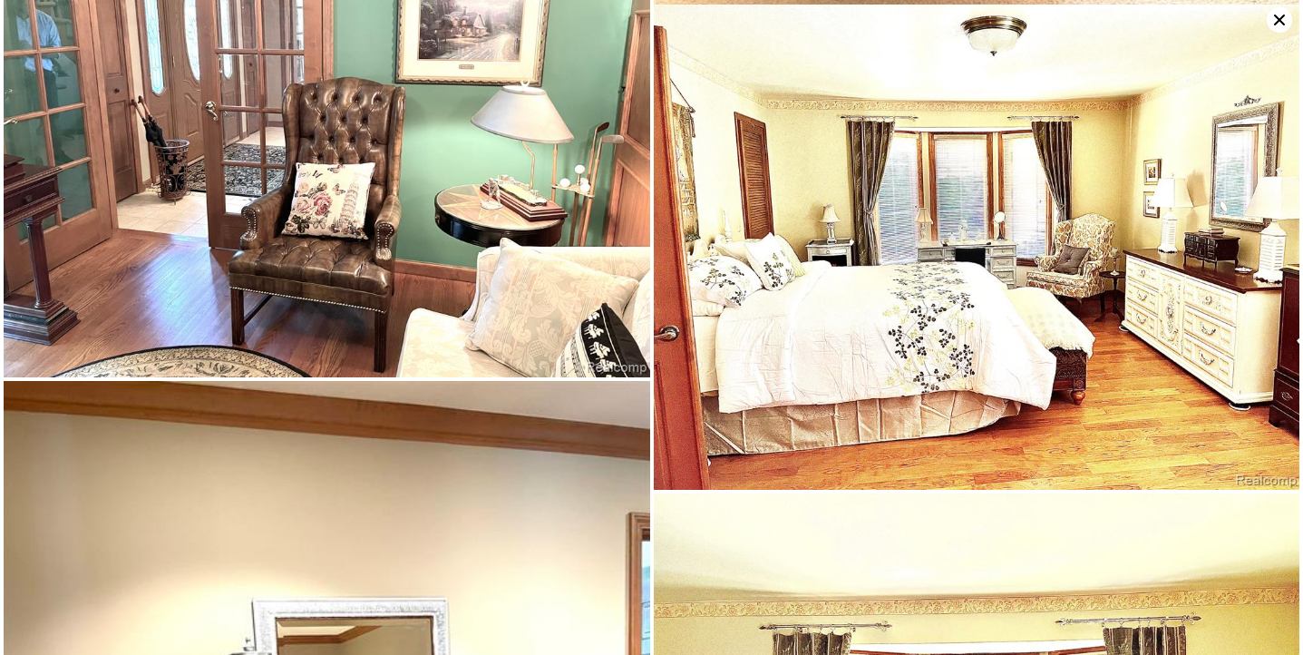
scroll to position [4134, 0]
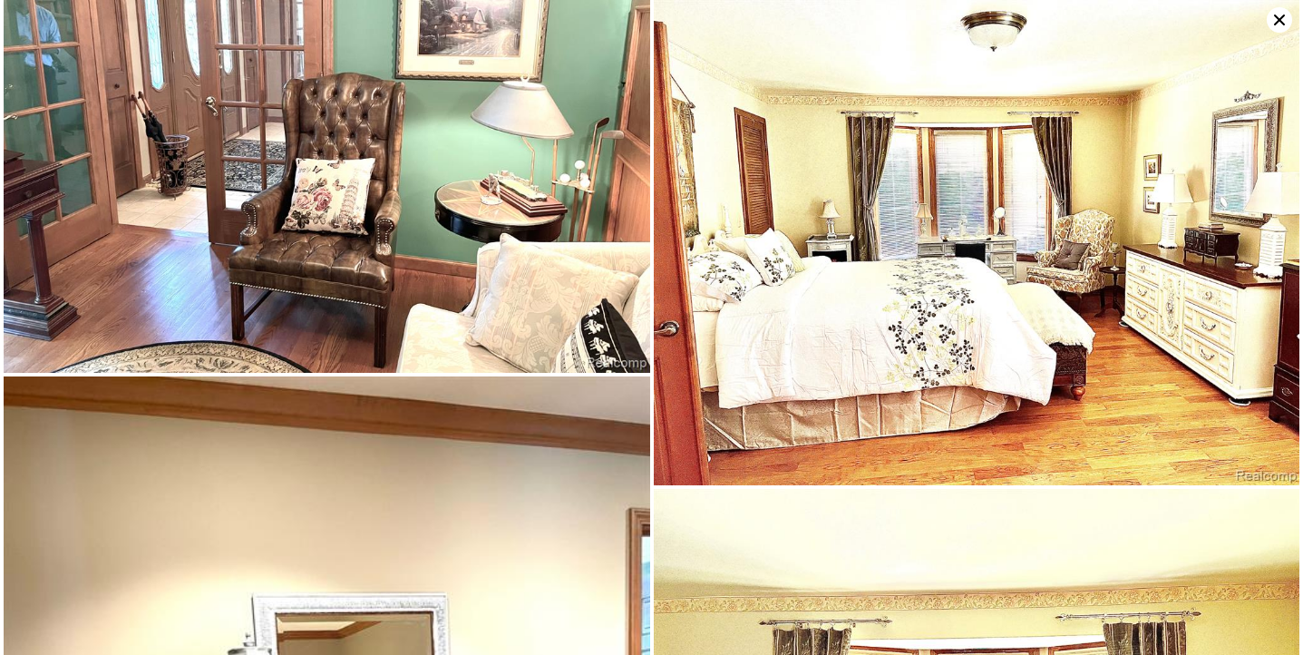
click at [1280, 17] on icon at bounding box center [1279, 20] width 11 height 11
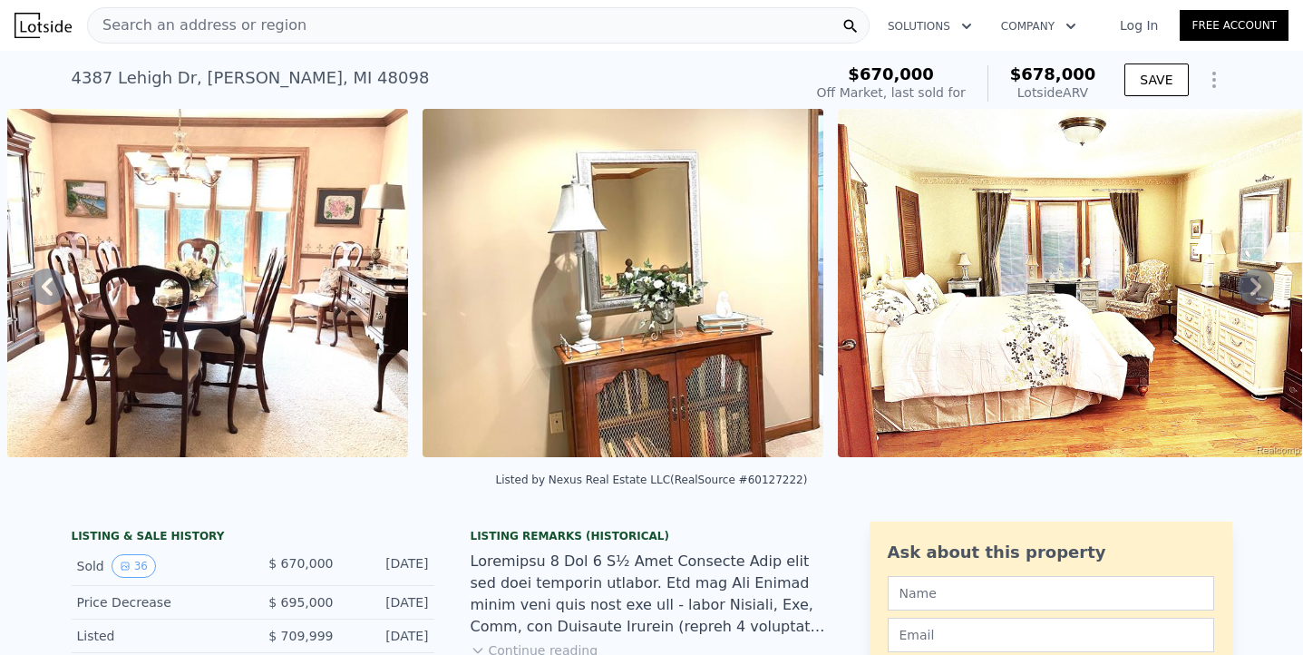
click at [773, 427] on img at bounding box center [623, 283] width 401 height 348
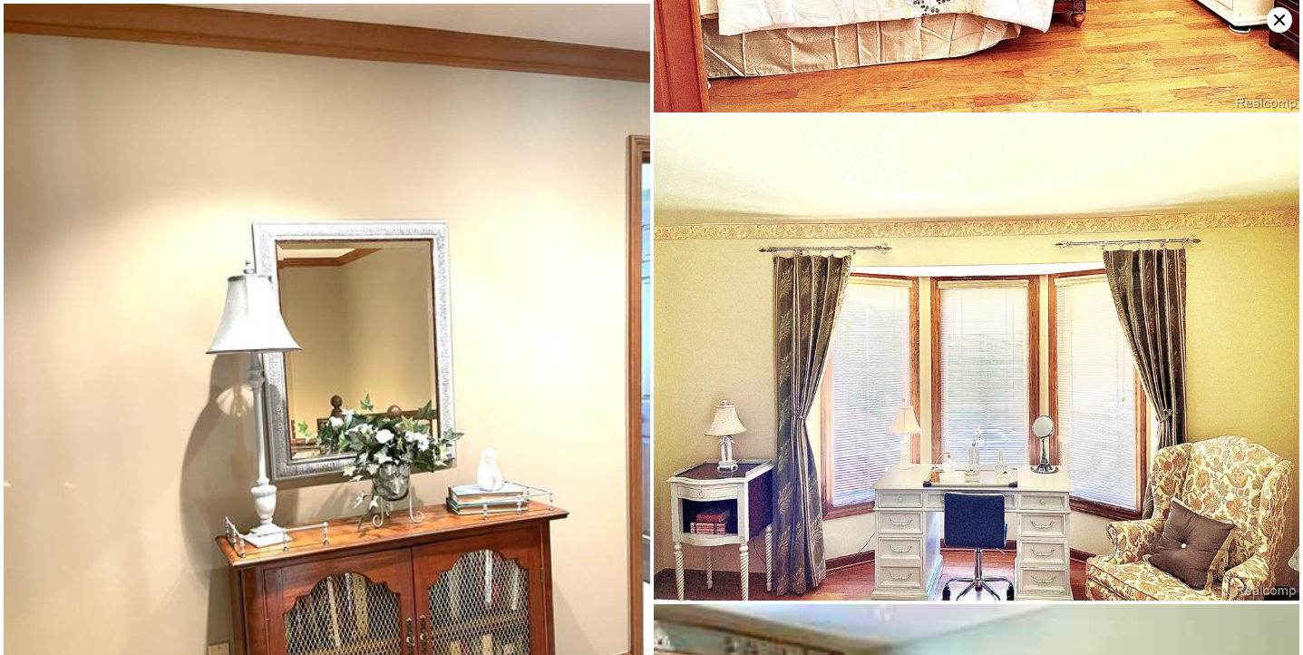
scroll to position [4509, 0]
